Goal: Information Seeking & Learning: Find specific fact

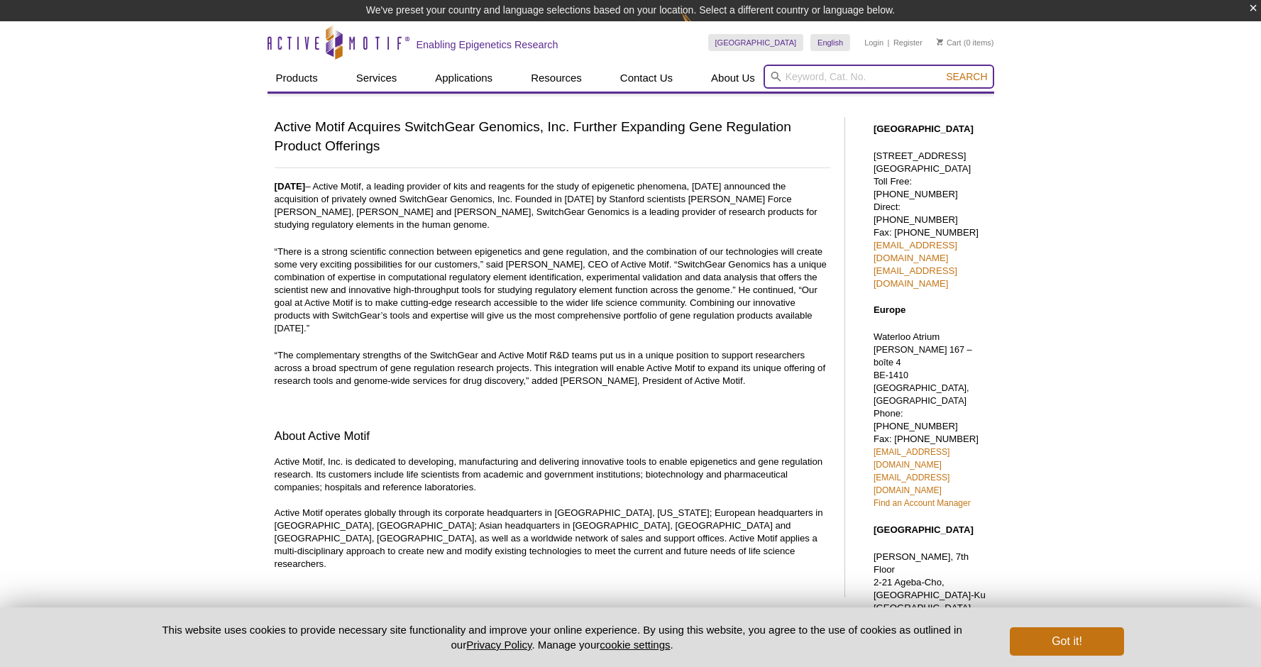
click at [800, 77] on input "search" at bounding box center [878, 77] width 231 height 24
paste input "S712020)"
type input "S712020"
click at [942, 70] on button "Search" at bounding box center [967, 76] width 50 height 13
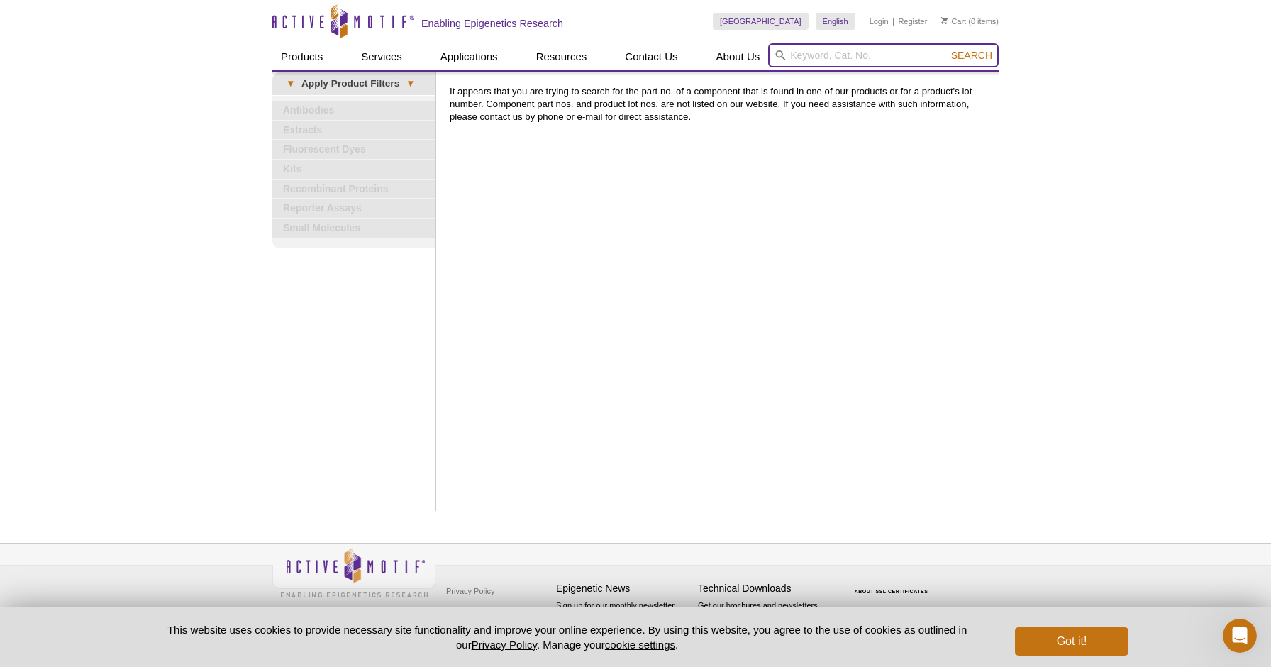
click at [803, 51] on input "search" at bounding box center [883, 55] width 231 height 24
type input "htcf21"
click at [947, 49] on button "Search" at bounding box center [972, 55] width 50 height 13
click at [978, 55] on span "Search" at bounding box center [971, 55] width 41 height 11
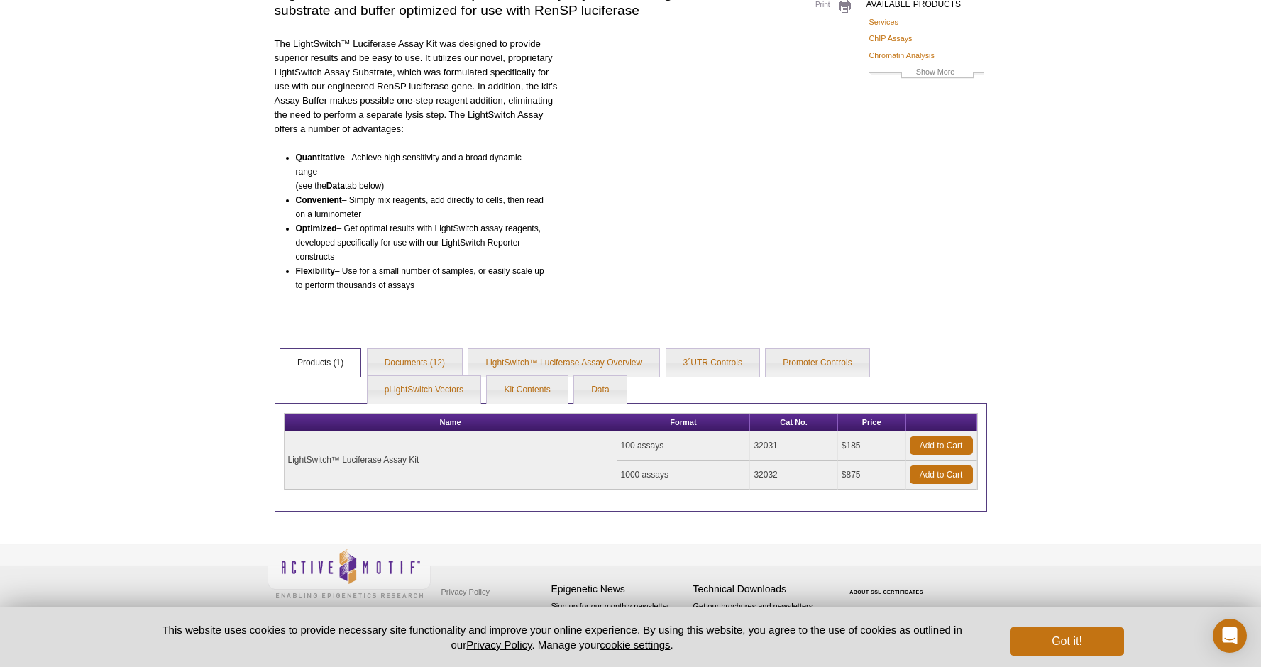
scroll to position [122, 0]
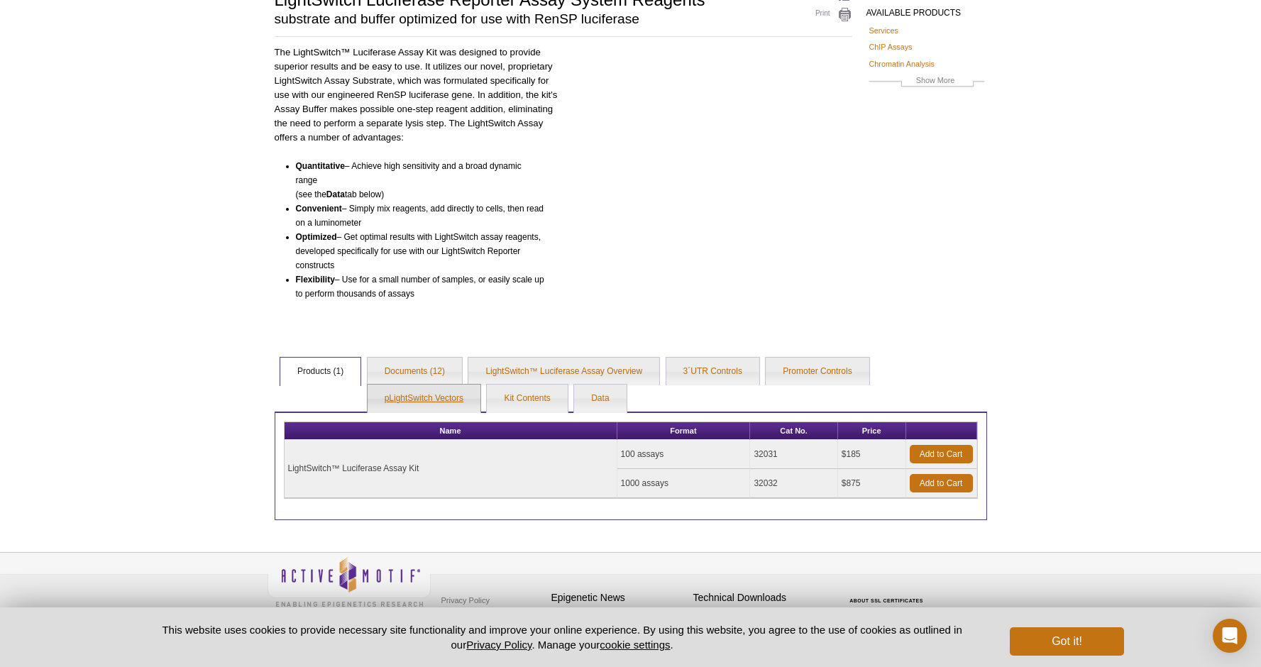
click at [426, 399] on link "pLightSwitch Vectors" at bounding box center [424, 399] width 113 height 28
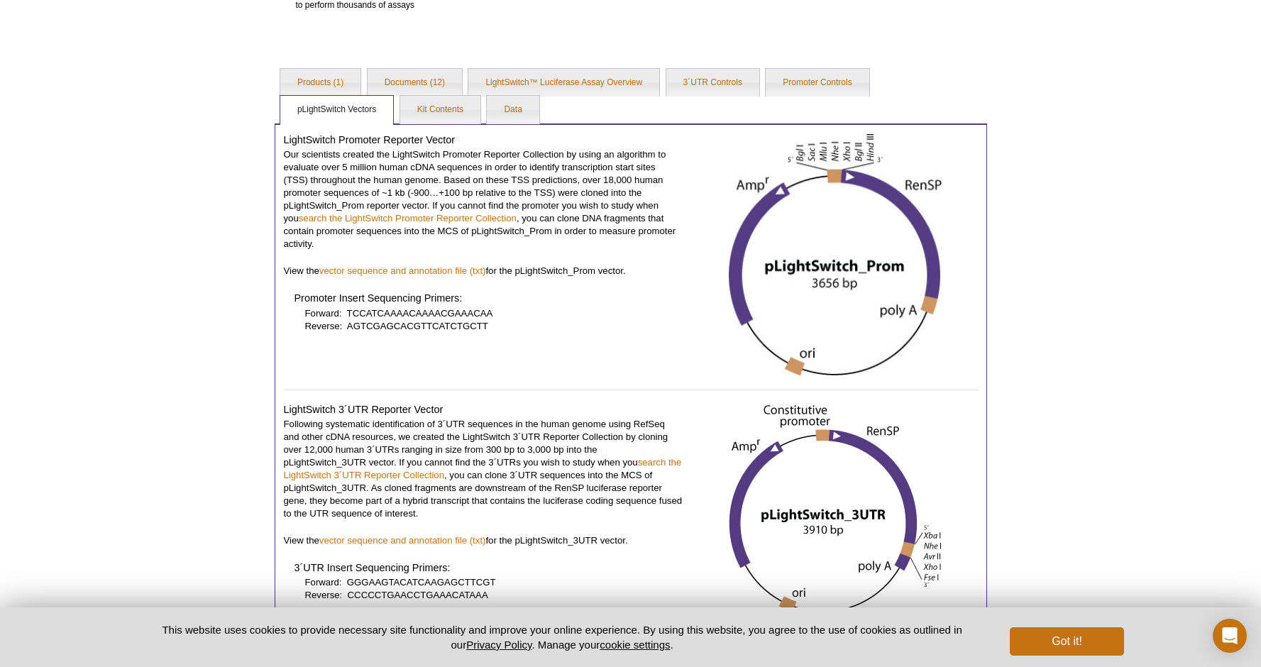
scroll to position [402, 0]
